Goal: Navigation & Orientation: Find specific page/section

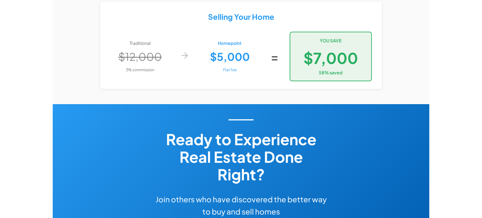
scroll to position [1272, 0]
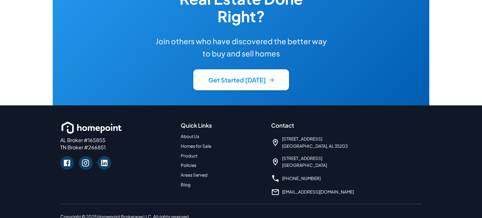
click at [189, 153] on link "Product" at bounding box center [189, 155] width 17 height 5
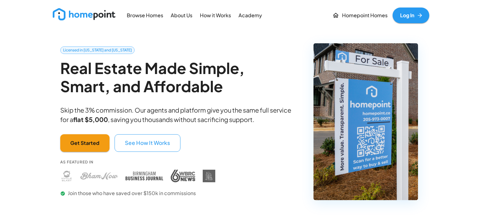
click at [137, 14] on p "Browse Homes" at bounding box center [145, 15] width 36 height 7
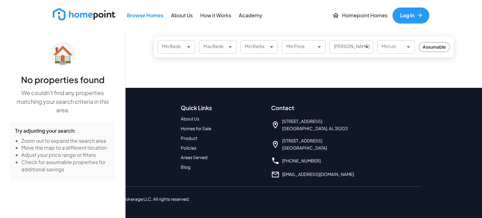
click at [185, 16] on p "About Us" at bounding box center [182, 15] width 22 height 7
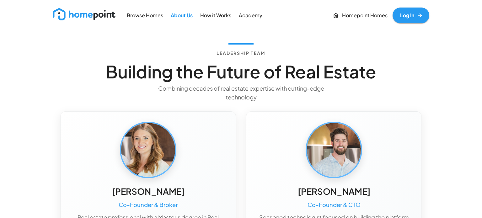
click at [211, 15] on p "How it Works" at bounding box center [215, 15] width 31 height 7
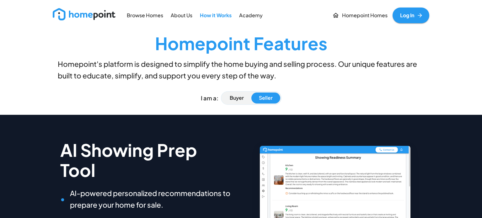
click at [248, 14] on p "Academy" at bounding box center [251, 15] width 24 height 7
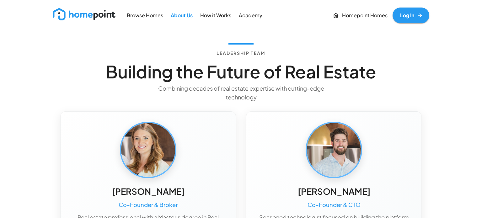
scroll to position [819, 0]
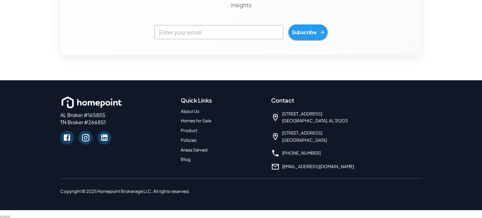
click at [193, 119] on link "Homes for Sale" at bounding box center [196, 120] width 30 height 5
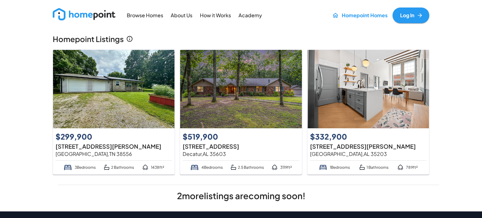
scroll to position [819, 0]
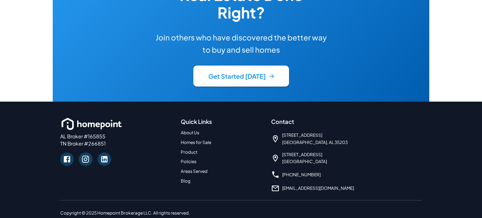
scroll to position [1272, 0]
